Goal: Task Accomplishment & Management: Complete application form

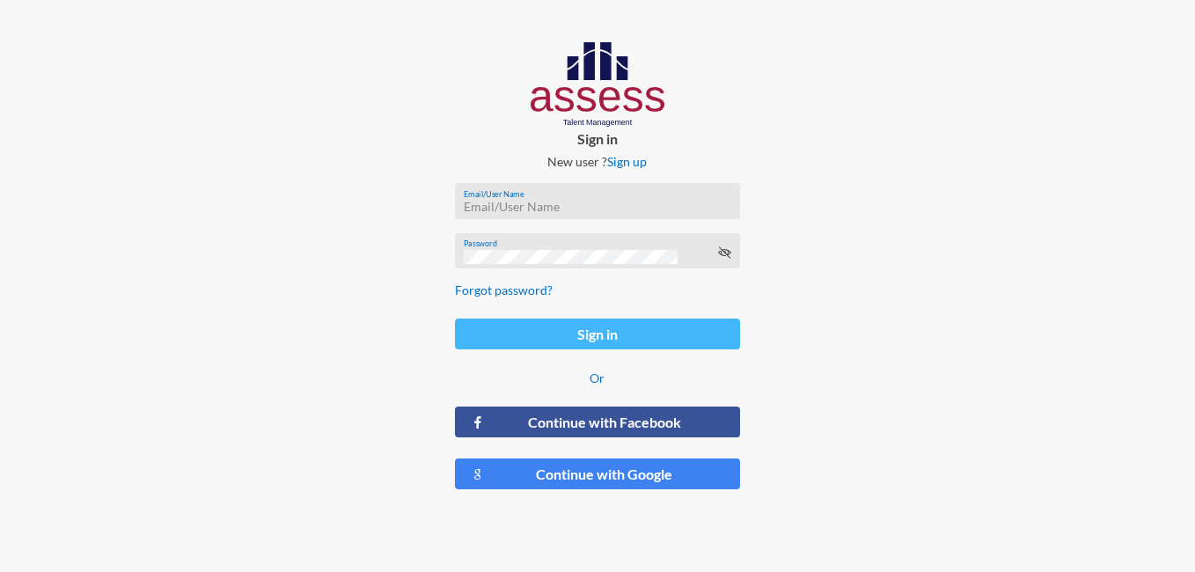
type input "[PERSON_NAME][EMAIL_ADDRESS][DOMAIN_NAME]"
click at [665, 339] on button "Sign in" at bounding box center [598, 334] width 286 height 31
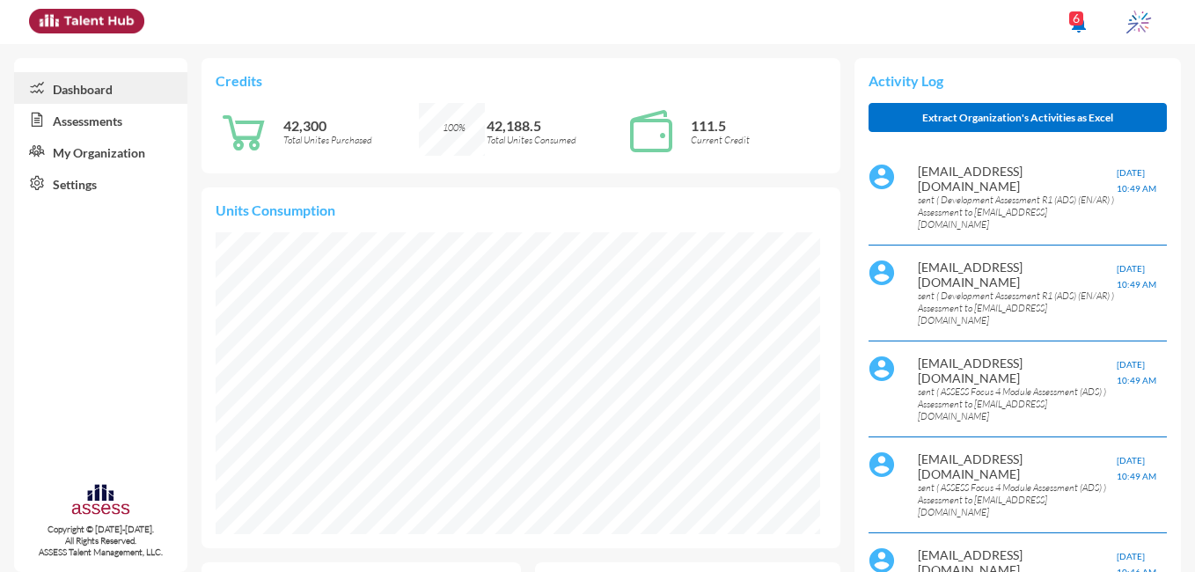
scroll to position [136, 288]
click at [99, 114] on link "Assessments" at bounding box center [100, 120] width 173 height 32
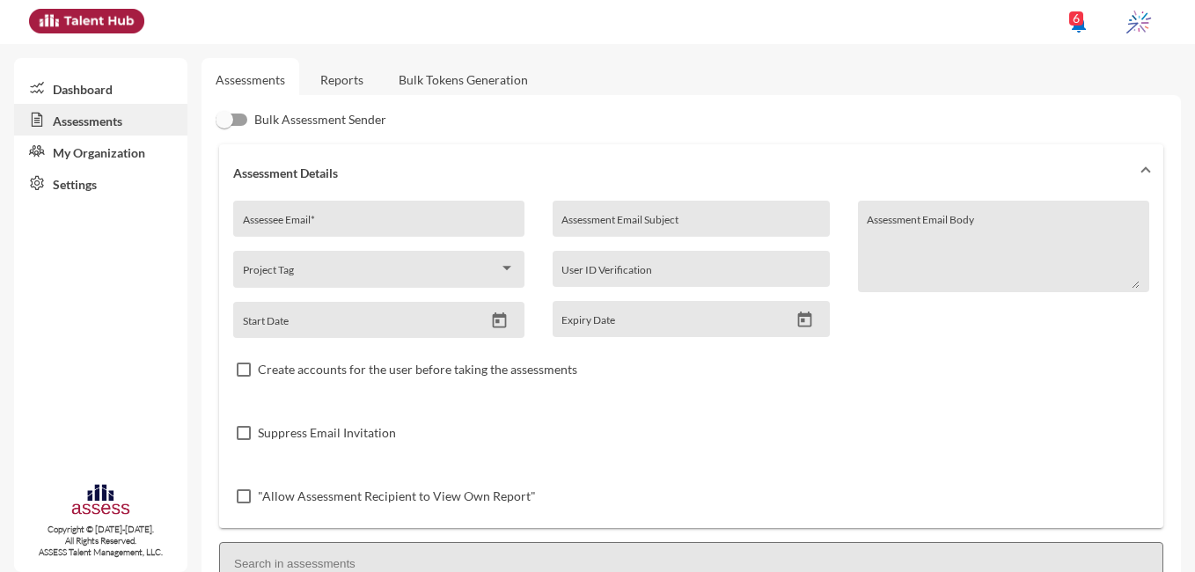
click at [364, 220] on input "Assessee Email *" at bounding box center [379, 225] width 273 height 14
paste input "[EMAIL_ADDRESS][DOMAIN_NAME]"
type input "[EMAIL_ADDRESS][DOMAIN_NAME]"
click at [631, 225] on input "Assessment Email Subject" at bounding box center [690, 225] width 259 height 14
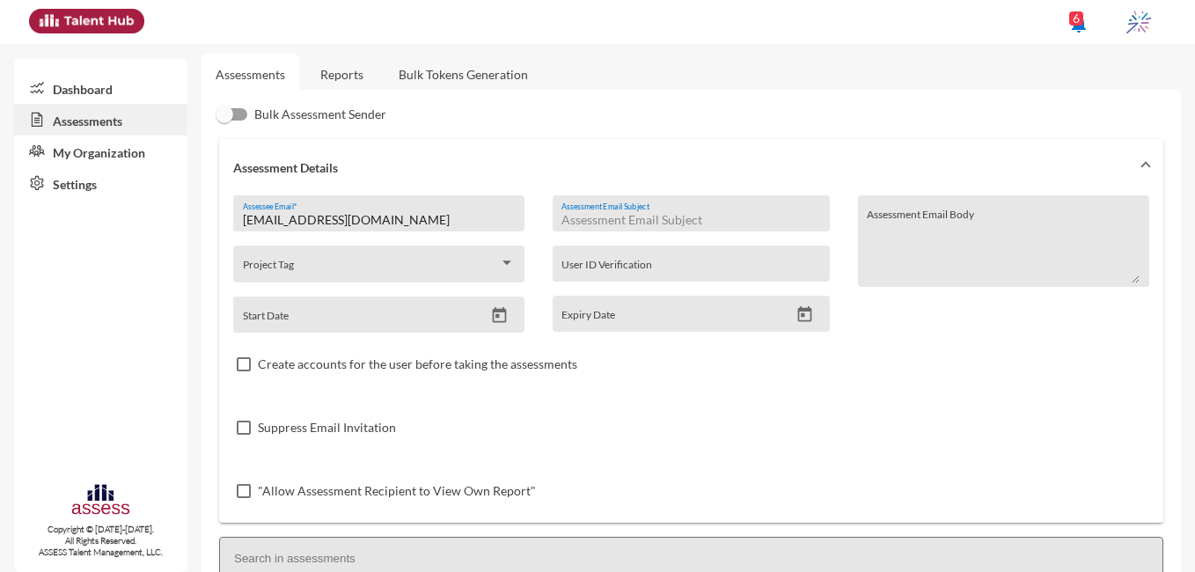
scroll to position [7, 0]
type input "i"
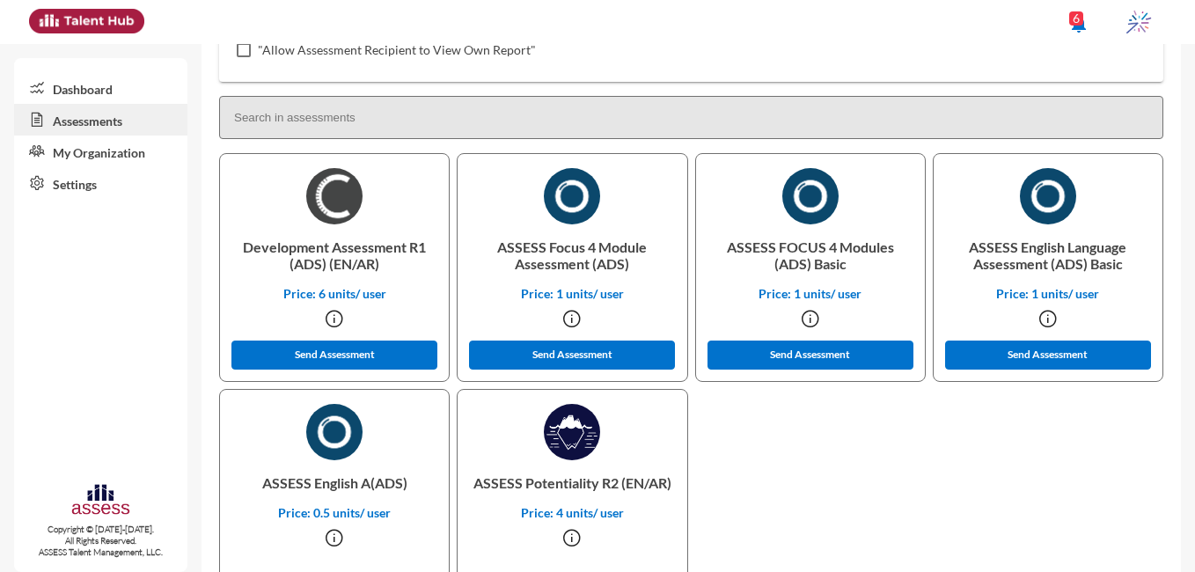
scroll to position [527, 0]
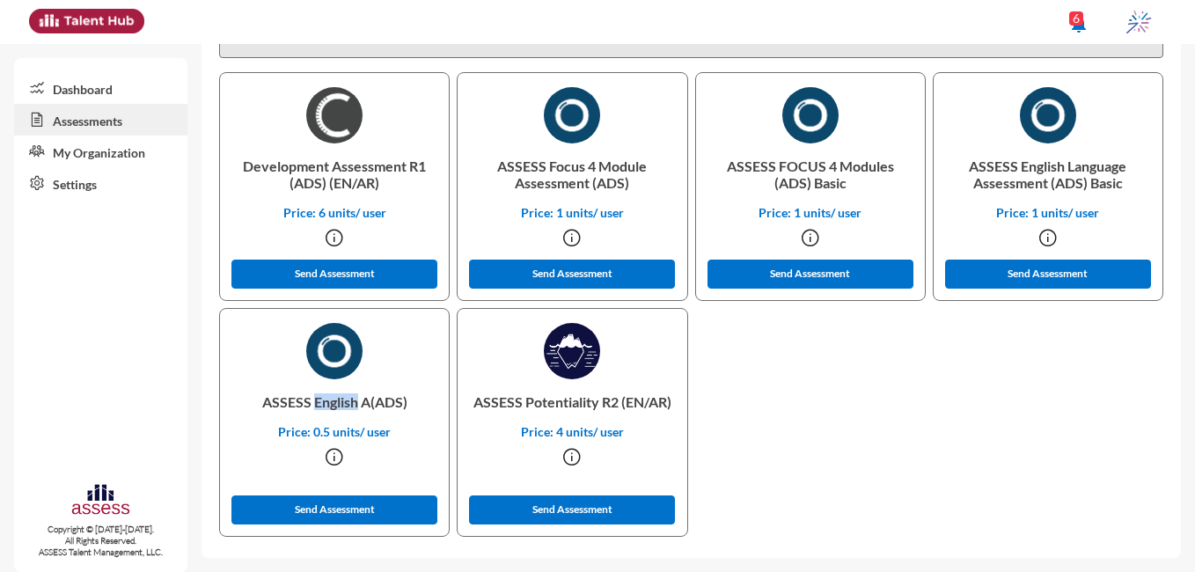
drag, startPoint x: 354, startPoint y: 405, endPoint x: 312, endPoint y: 403, distance: 41.4
click at [312, 403] on p "ASSESS English A(ADS)" at bounding box center [334, 401] width 201 height 45
copy p "English"
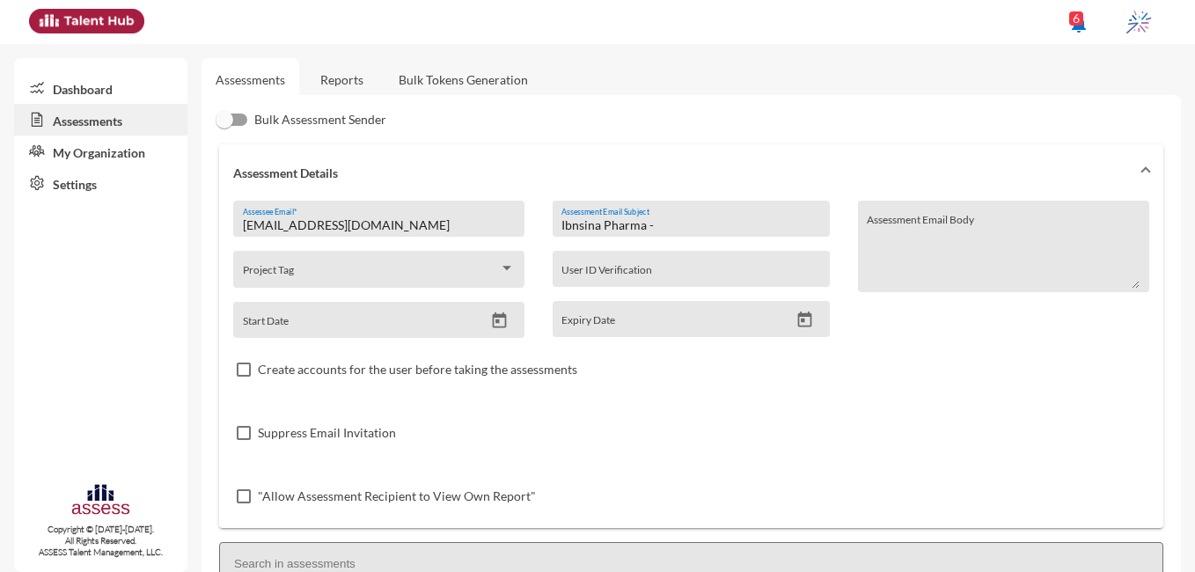
click at [742, 221] on input "Ibnsina Pharma -" at bounding box center [690, 225] width 259 height 14
paste input "English"
click at [707, 232] on div "Ibnsina Pharma - English Assessment Assessment Email Subject" at bounding box center [690, 223] width 259 height 26
click at [662, 216] on div "Ibnsina Pharma - English Assessment Assessment Email Subject" at bounding box center [690, 223] width 259 height 26
click at [663, 220] on input "Ibnsina Pharma - English Assessment" at bounding box center [690, 225] width 259 height 14
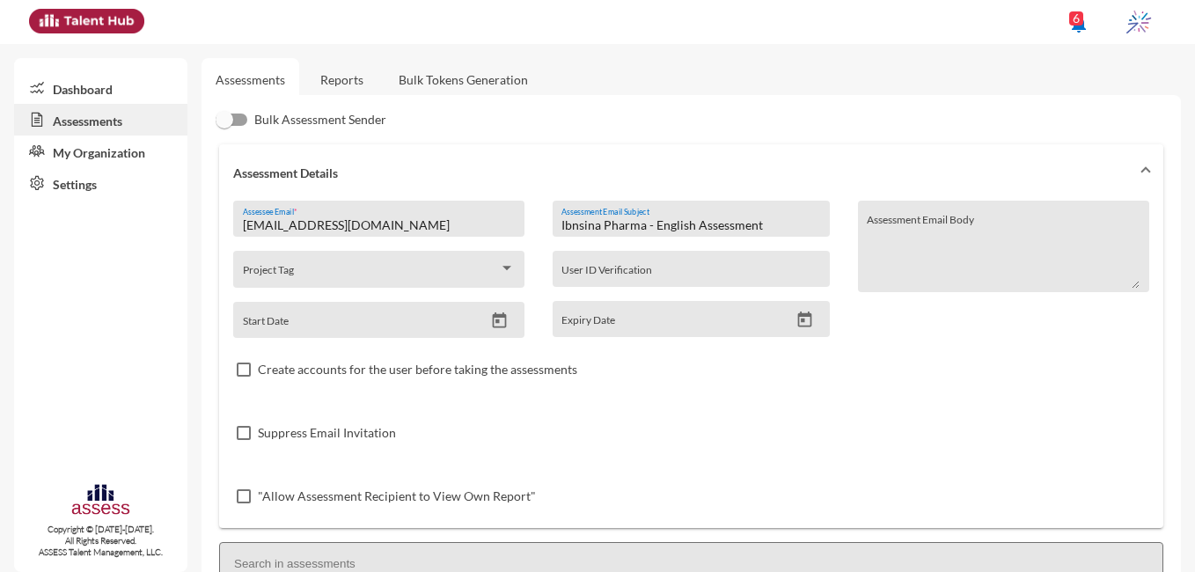
click at [466, 226] on input "[EMAIL_ADDRESS][DOMAIN_NAME]" at bounding box center [379, 225] width 273 height 14
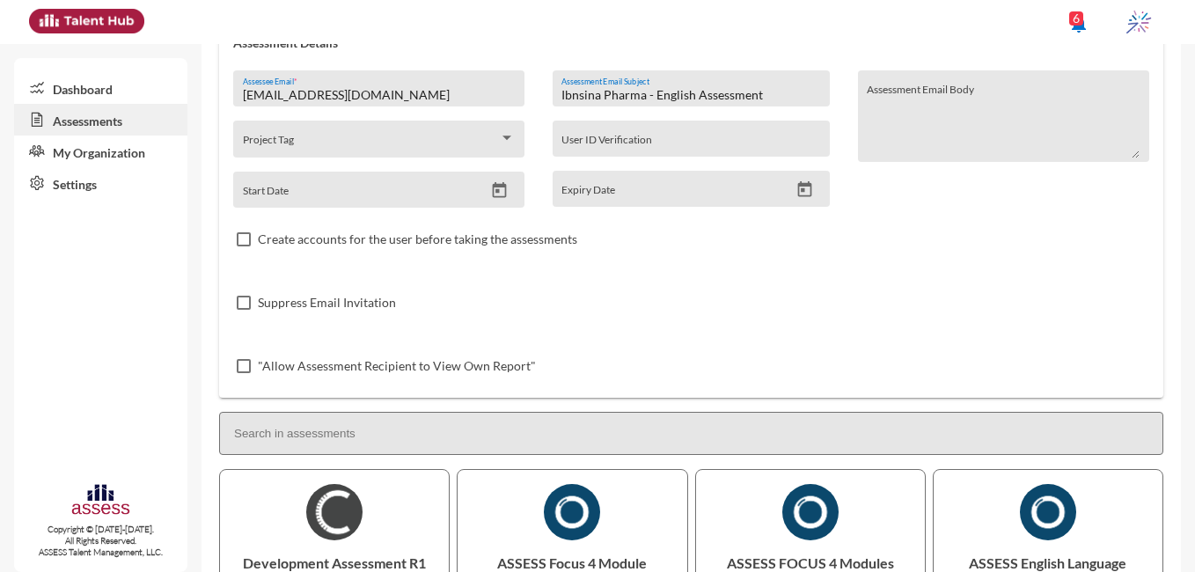
scroll to position [124, 0]
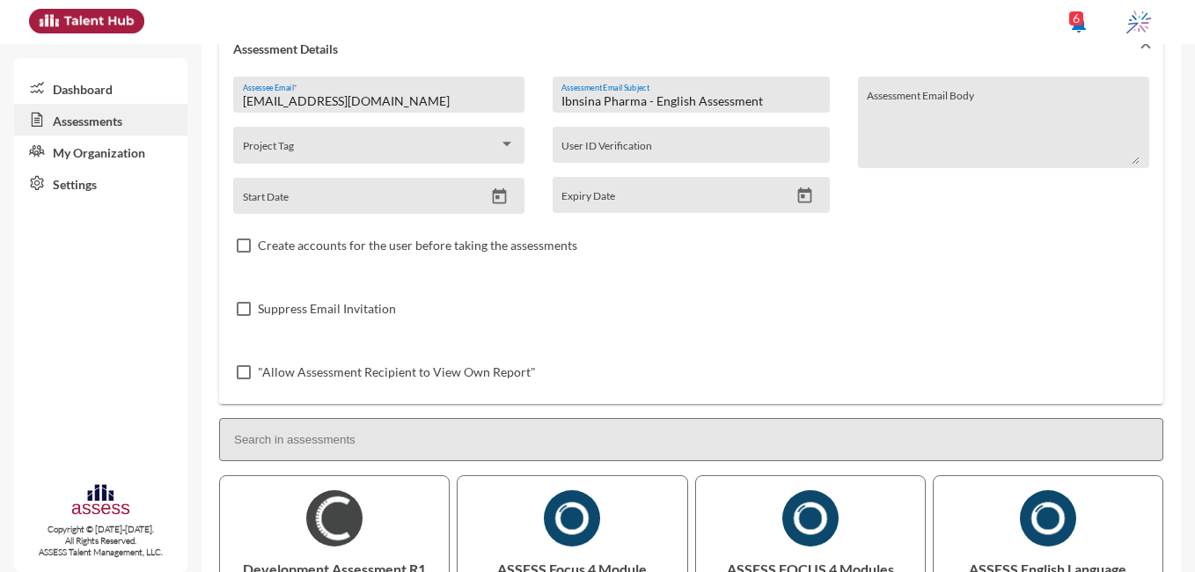
click at [243, 102] on input "[EMAIL_ADDRESS][DOMAIN_NAME]" at bounding box center [379, 101] width 273 height 14
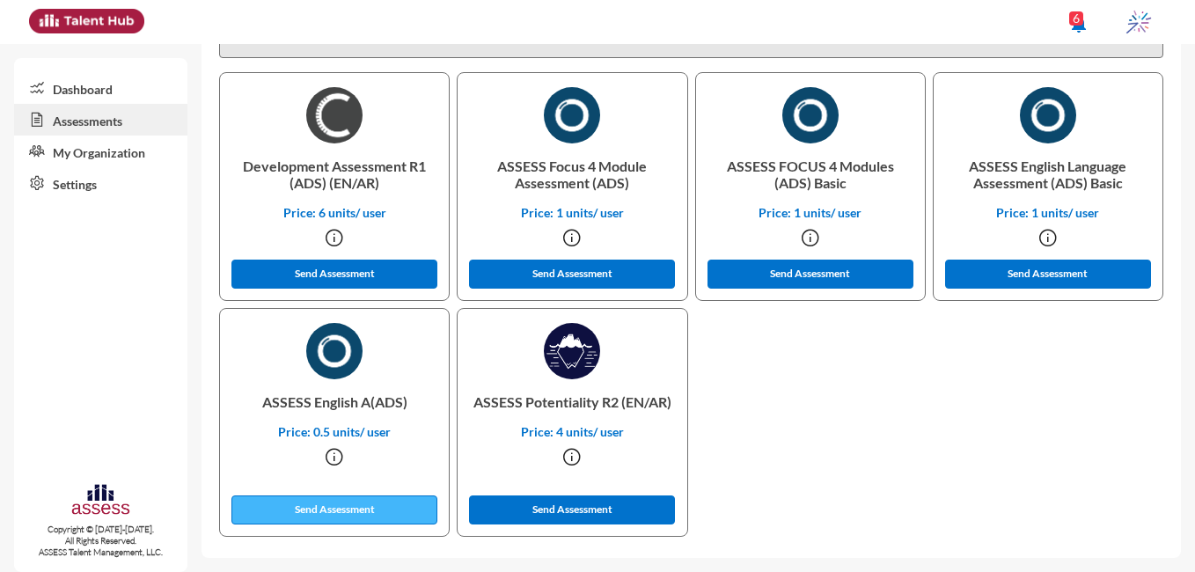
click at [356, 509] on button "Send Assessment" at bounding box center [334, 509] width 206 height 29
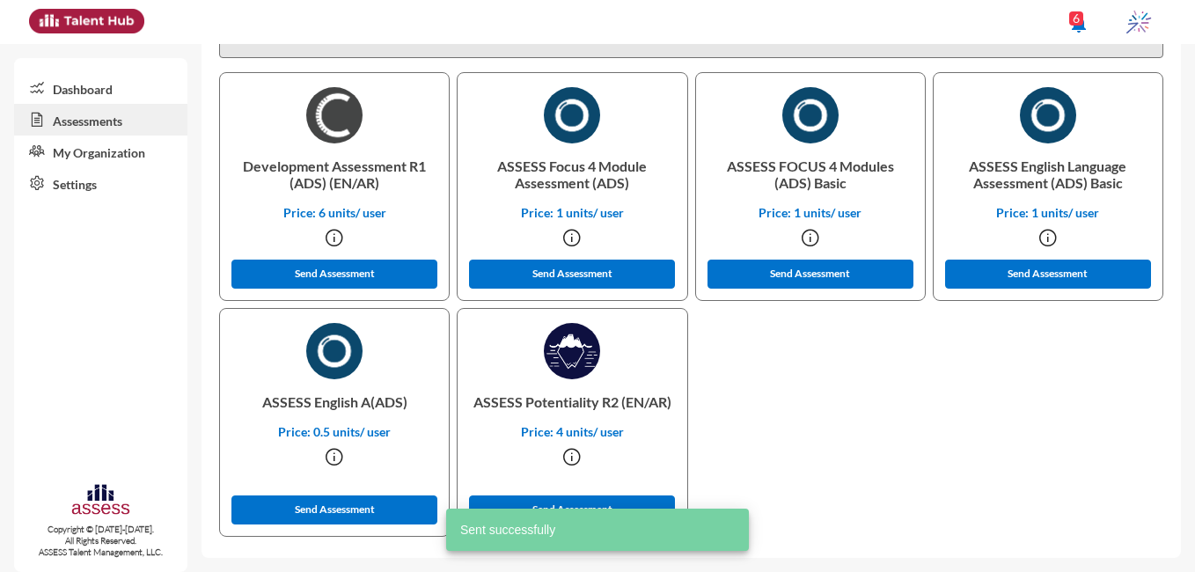
scroll to position [0, 0]
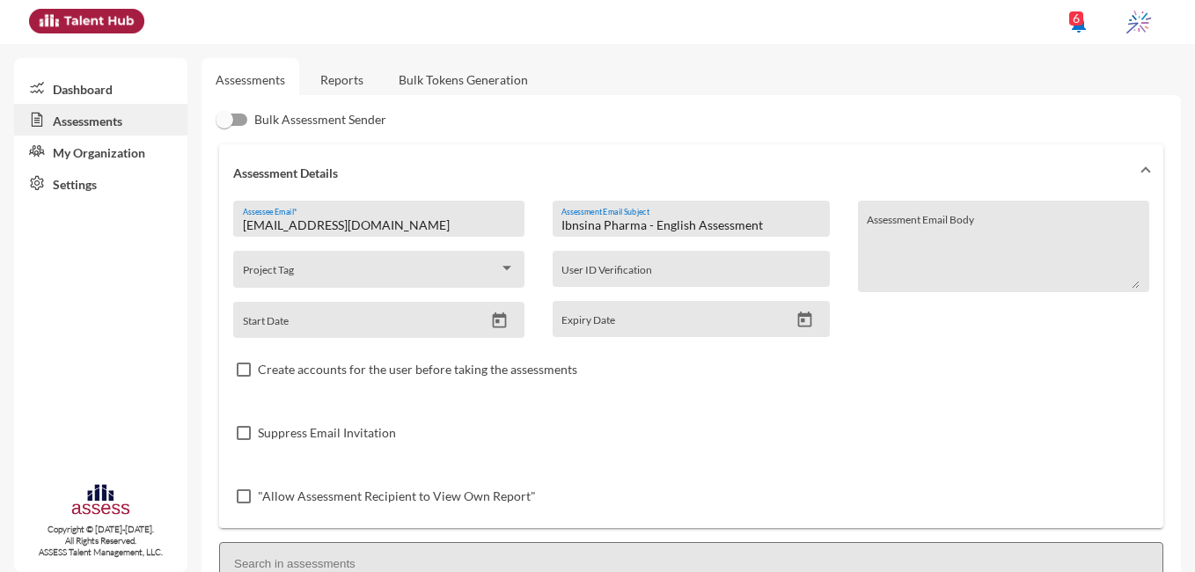
click at [687, 220] on input "Ibnsina Pharma - English Assessment" at bounding box center [690, 225] width 259 height 14
click at [772, 226] on input "Ibnsina Pharma - Development Assessment" at bounding box center [690, 225] width 259 height 14
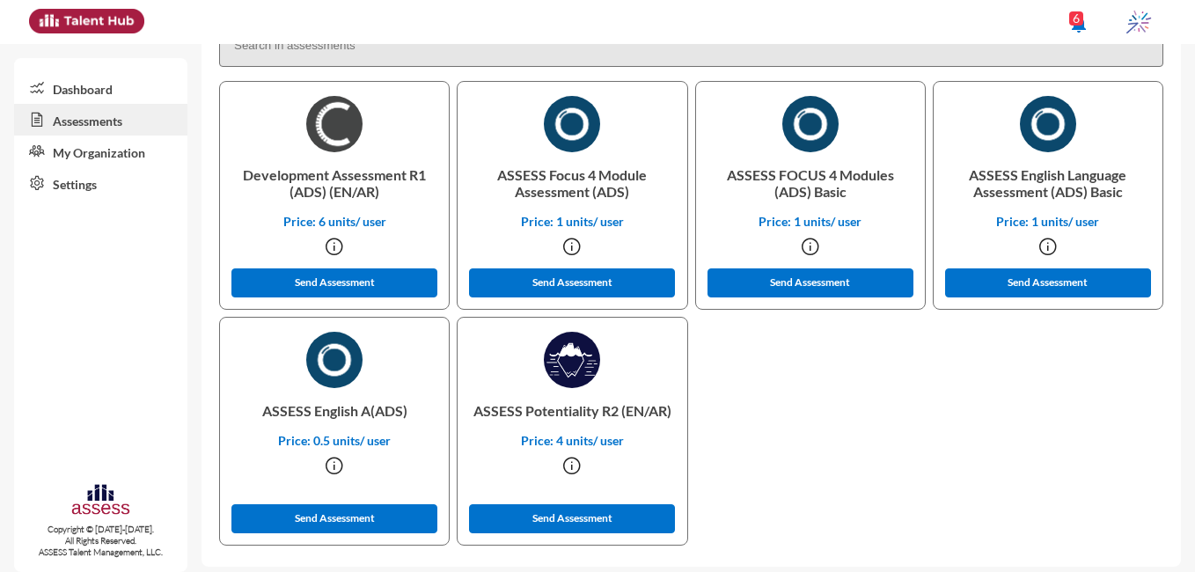
scroll to position [527, 0]
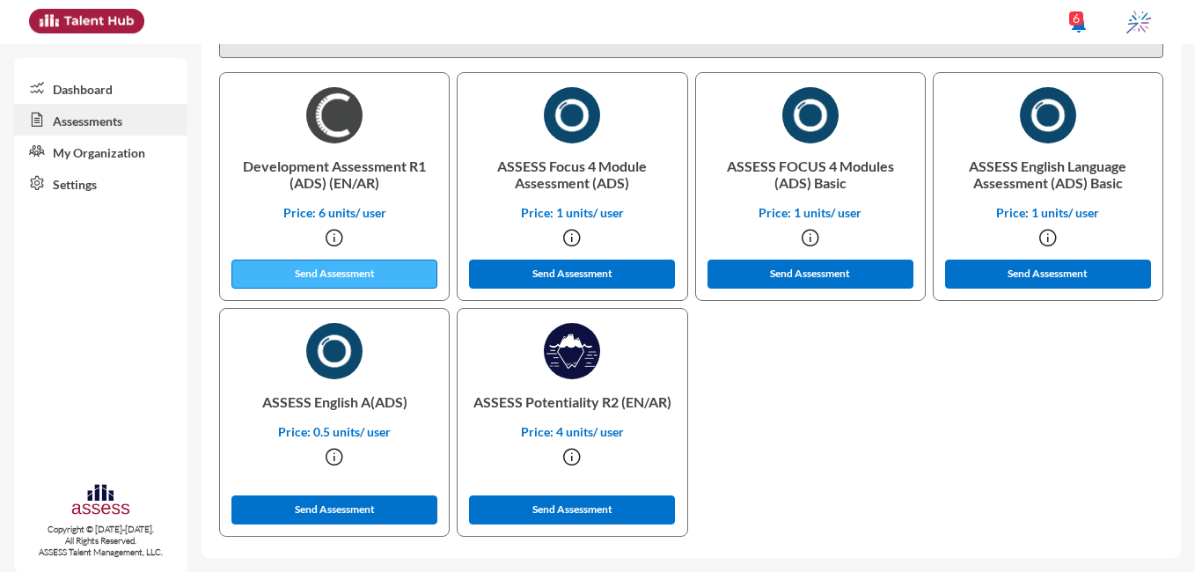
type input "Ibnsina Pharma - Development Assessment"
click at [396, 282] on button "Send Assessment" at bounding box center [334, 274] width 206 height 29
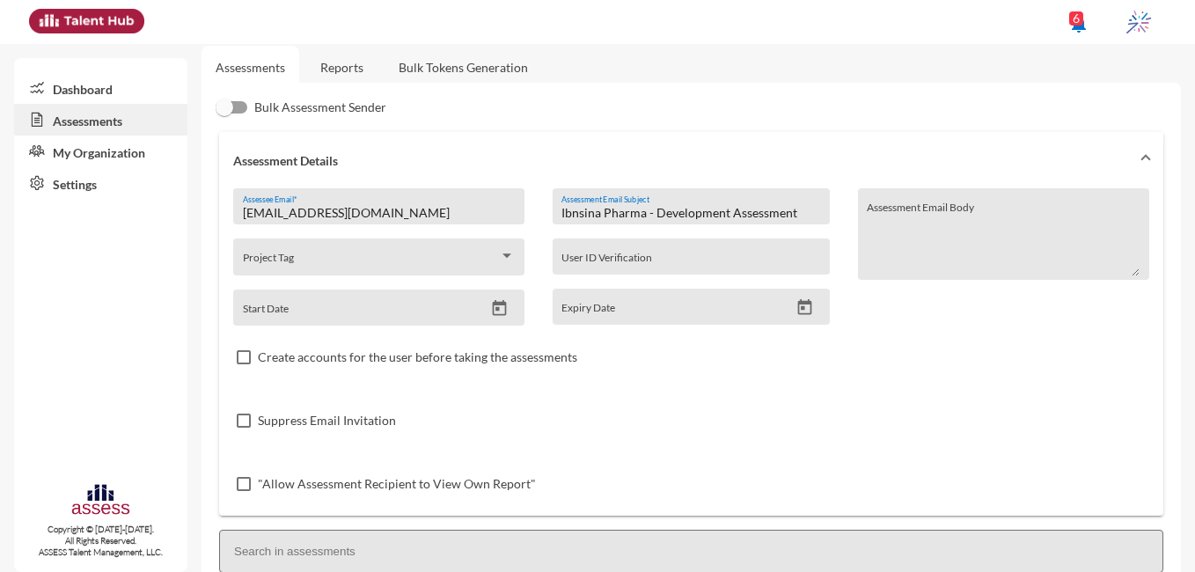
scroll to position [0, 0]
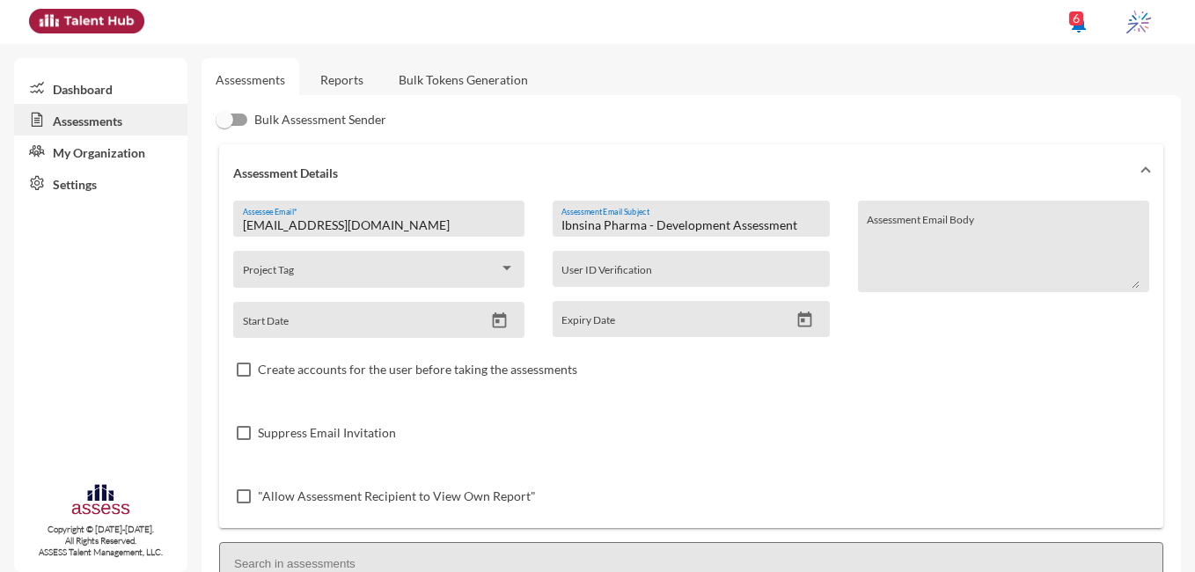
click at [81, 91] on link "Dashboard" at bounding box center [100, 88] width 173 height 32
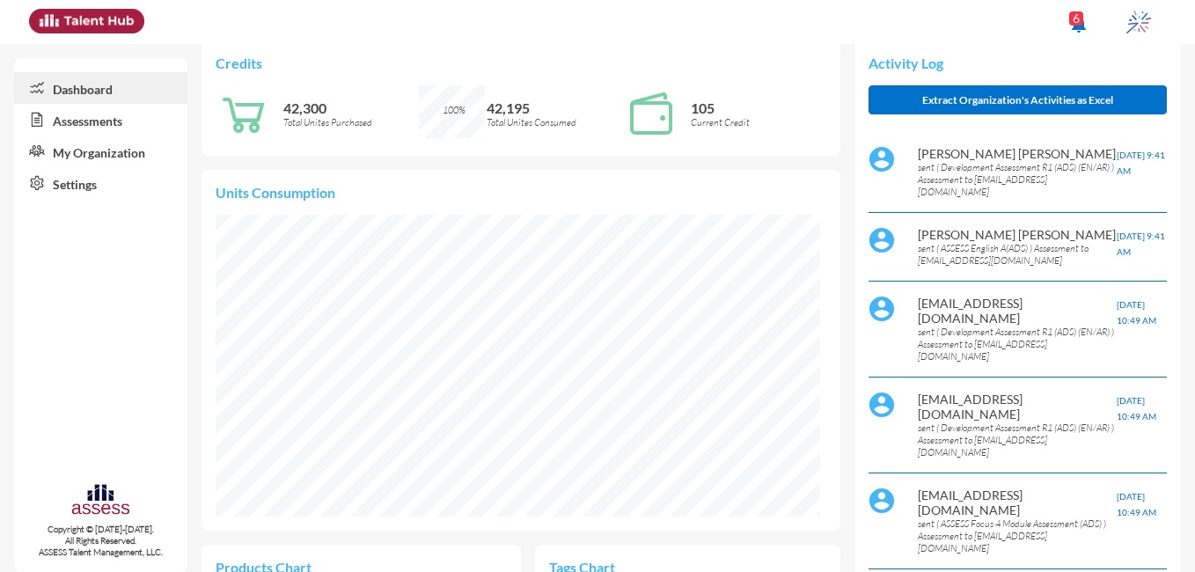
scroll to position [12, 0]
